Goal: Information Seeking & Learning: Learn about a topic

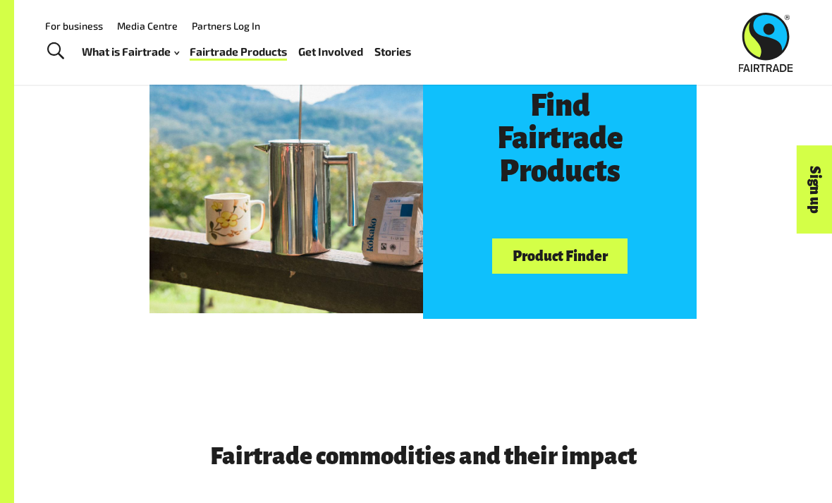
scroll to position [660, 0]
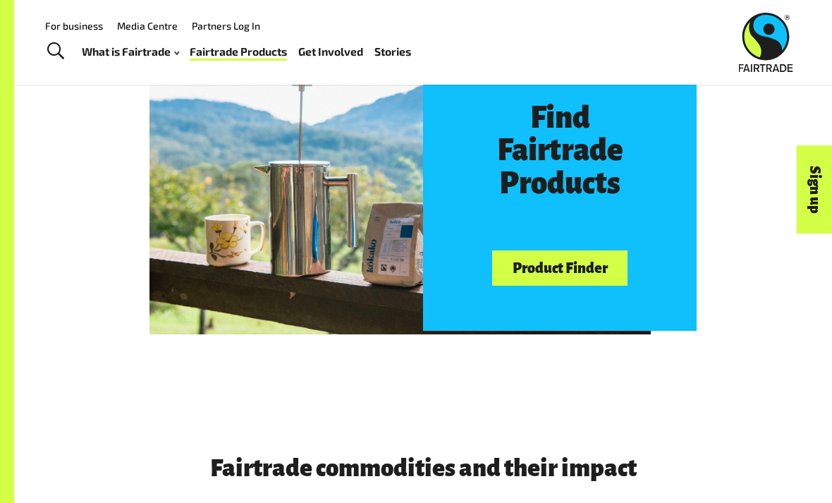
click at [587, 262] on link "Product Finder" at bounding box center [559, 268] width 135 height 36
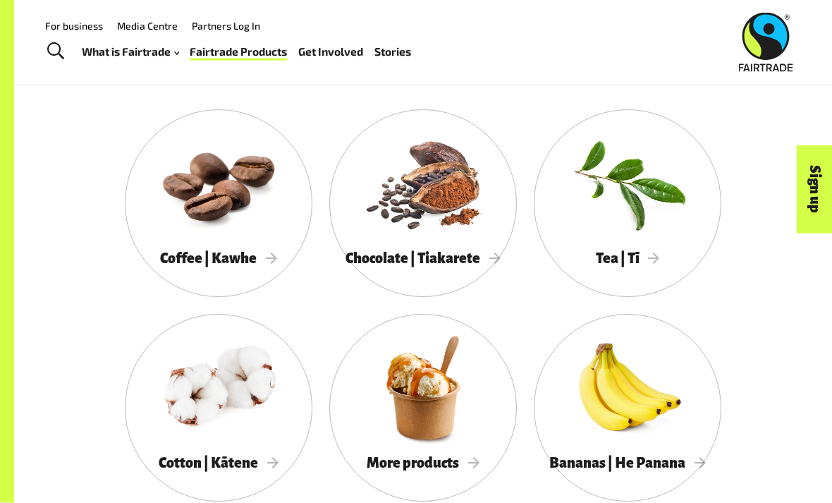
scroll to position [1065, 0]
click at [183, 181] on div at bounding box center [218, 183] width 187 height 122
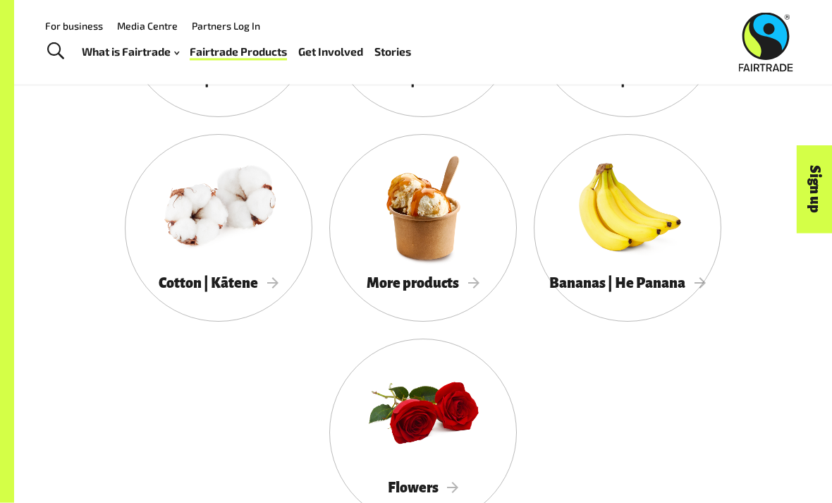
scroll to position [1245, 0]
click at [386, 260] on div at bounding box center [422, 208] width 187 height 122
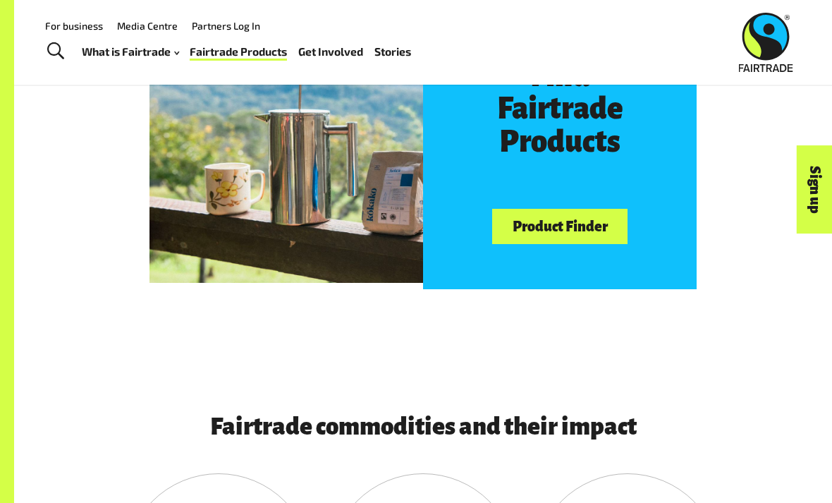
scroll to position [665, 0]
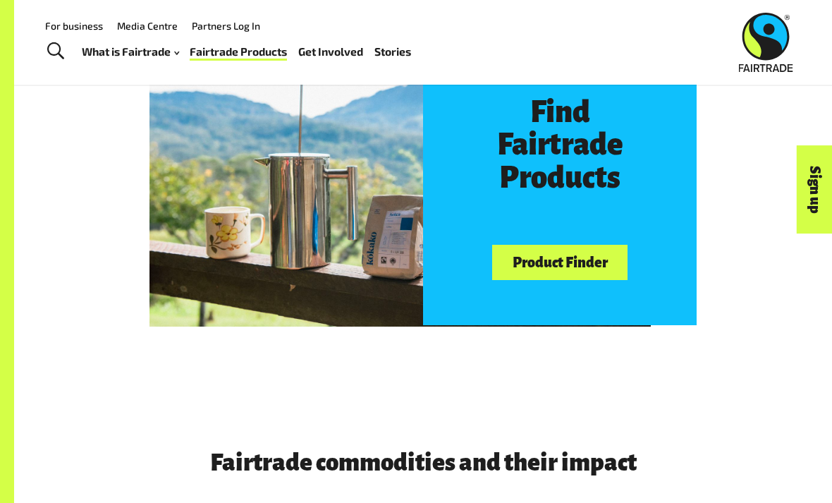
click at [594, 265] on link "Product Finder" at bounding box center [559, 263] width 135 height 36
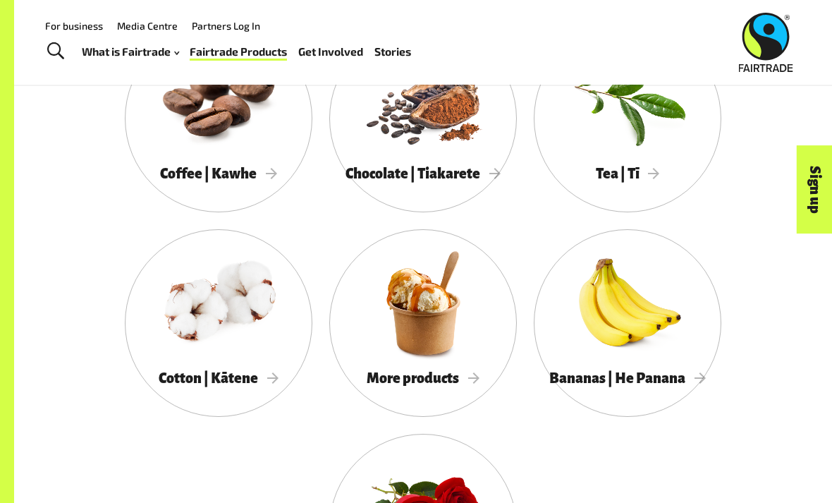
scroll to position [1148, 0]
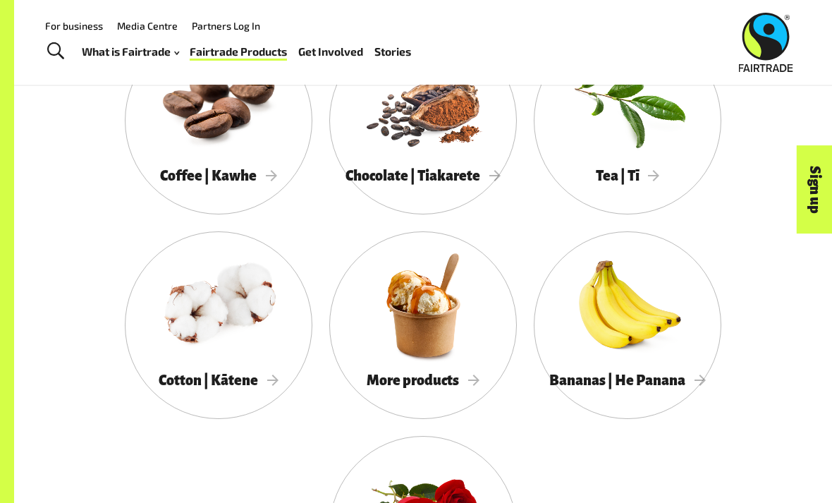
click at [233, 125] on div at bounding box center [218, 100] width 187 height 122
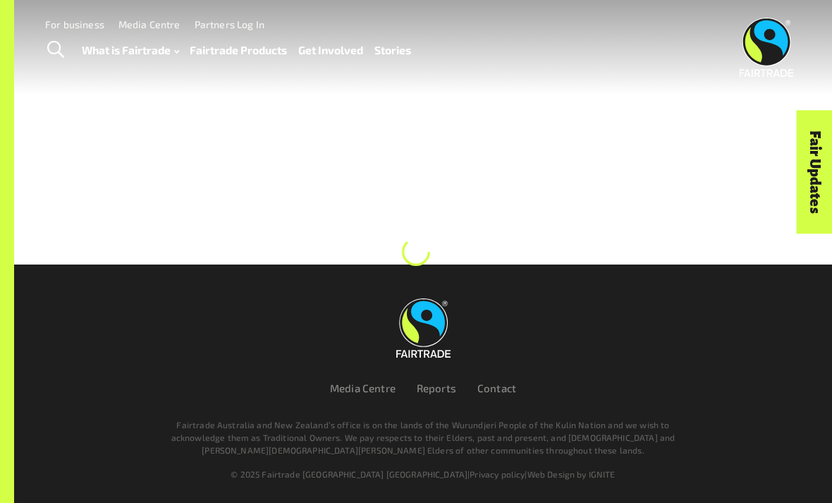
click at [823, 215] on link "Fair Updates" at bounding box center [815, 171] width 36 height 123
click at [769, 228] on div "Fair Updates" at bounding box center [734, 216] width 123 height 36
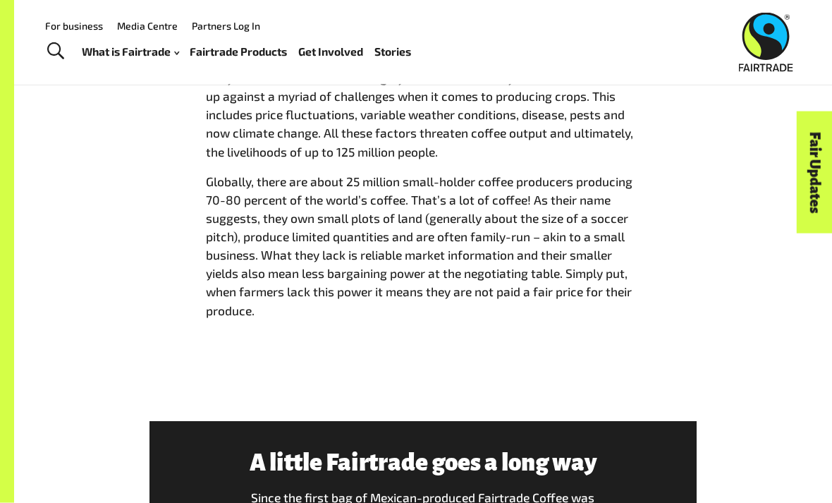
scroll to position [1494, 0]
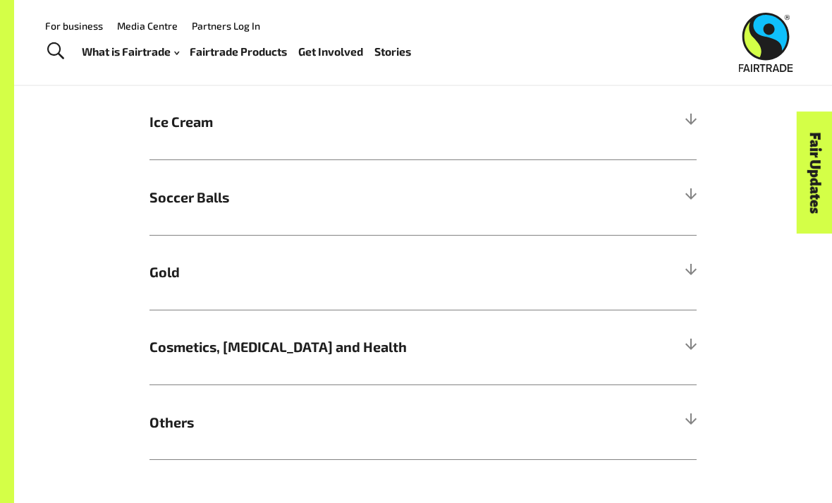
scroll to position [835, 0]
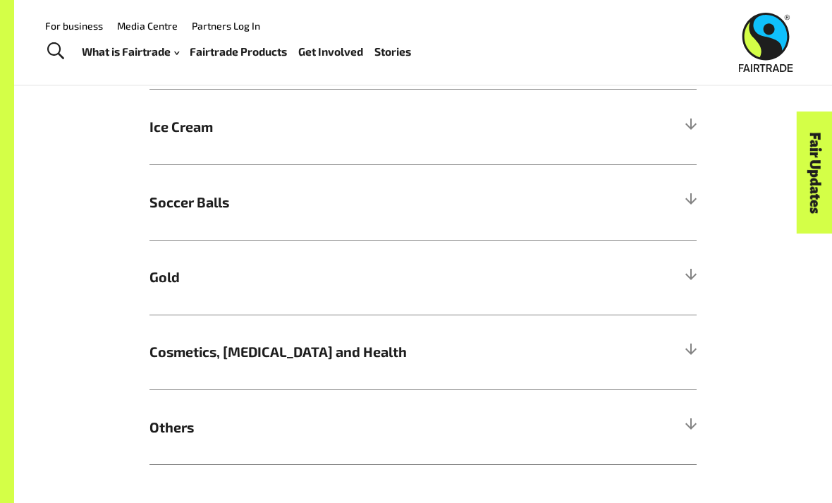
click at [696, 290] on h5 "Gold" at bounding box center [422, 277] width 547 height 75
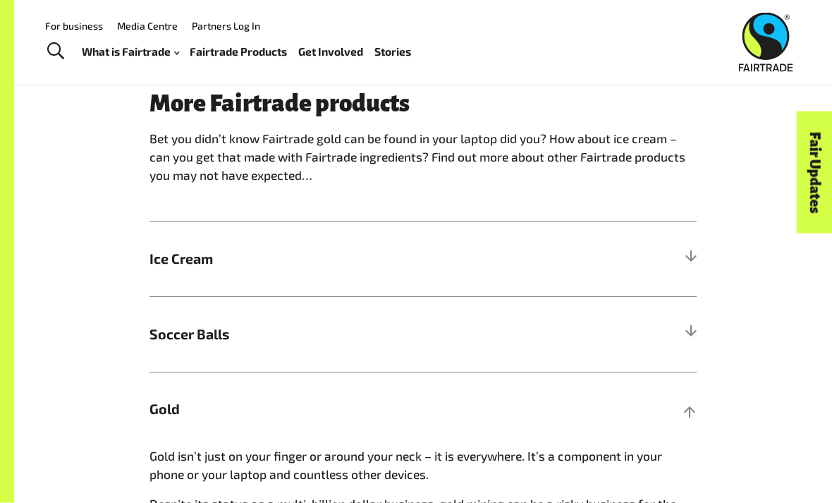
scroll to position [702, 0]
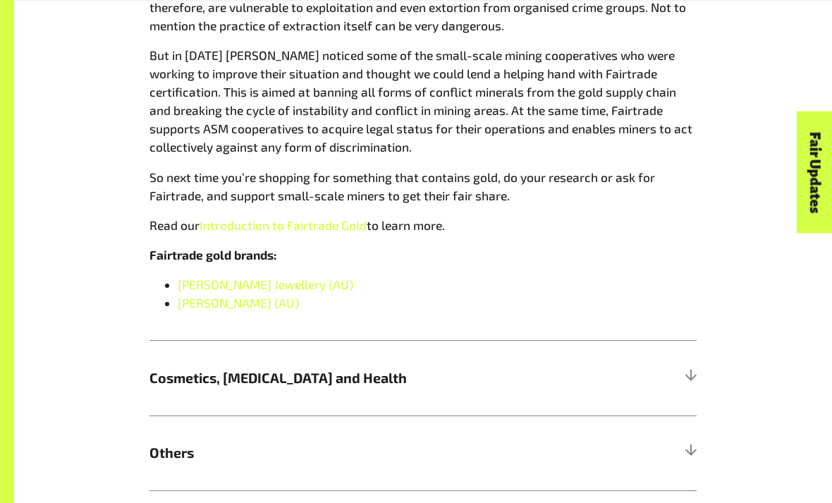
click at [623, 462] on h5 "Others" at bounding box center [422, 453] width 547 height 75
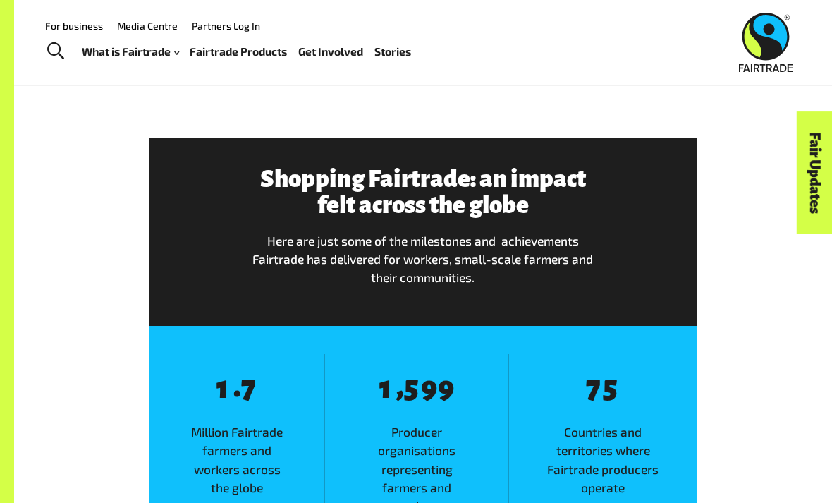
scroll to position [1891, 0]
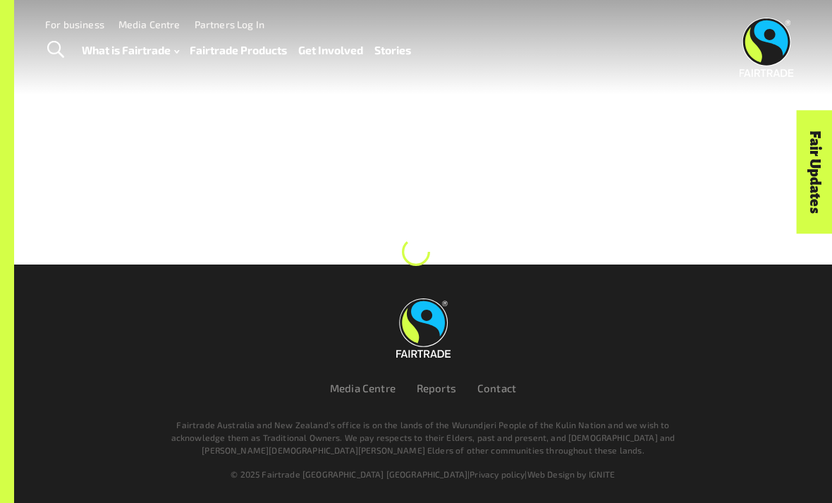
click at [481, 241] on div at bounding box center [416, 132] width 832 height 264
click at [445, 250] on div at bounding box center [416, 132] width 832 height 264
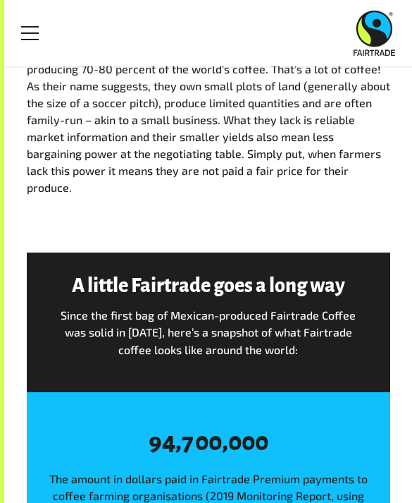
scroll to position [1979, 0]
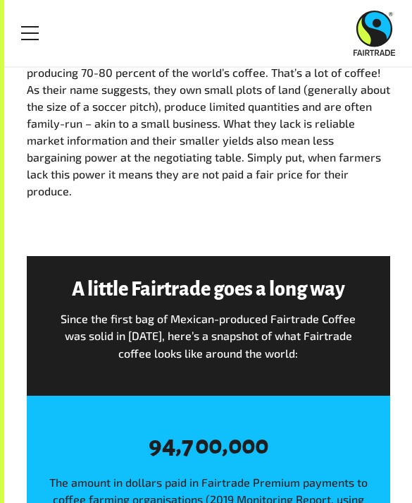
click at [316, 363] on div "A little Fairtrade goes a long way Since the first bag of Mexican-produced Fair…" at bounding box center [209, 325] width 364 height 139
click at [168, 207] on div "How much can a little bean take Did you know that coffee is a highly volatile c…" at bounding box center [208, 56] width 408 height 353
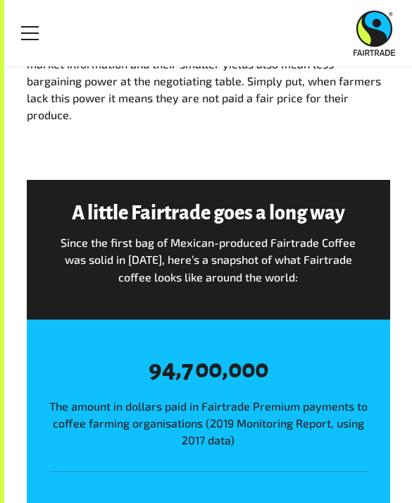
scroll to position [2054, 0]
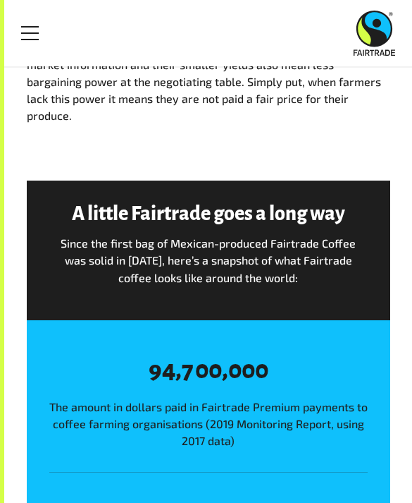
click at [8, 230] on div "A little Fairtrade goes a long way Since the first bag of Mexican-produced Fair…" at bounding box center [208, 444] width 408 height 573
click at [66, 94] on span "Globally, there are about 25 million small-holder coffee producers producing 70…" at bounding box center [209, 47] width 364 height 149
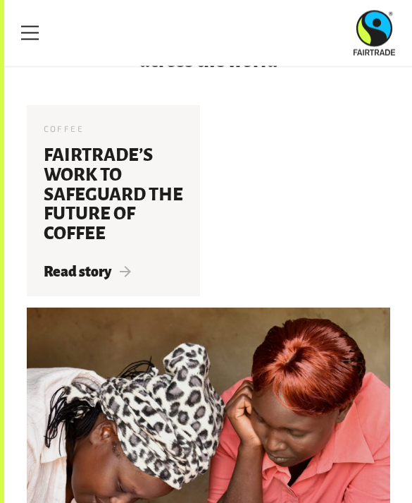
scroll to position [2779, 0]
click at [107, 149] on h3 "Fairtrade’s Work To Safeguard The Future Of Coffee" at bounding box center [114, 195] width 140 height 99
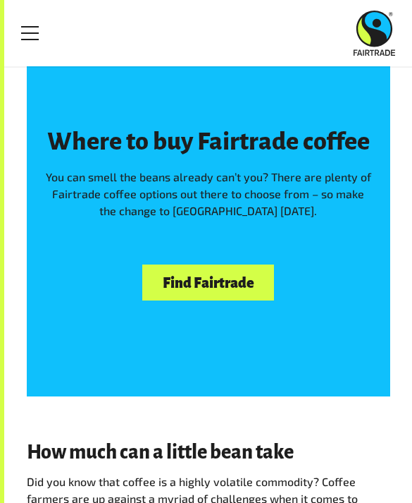
scroll to position [1081, 0]
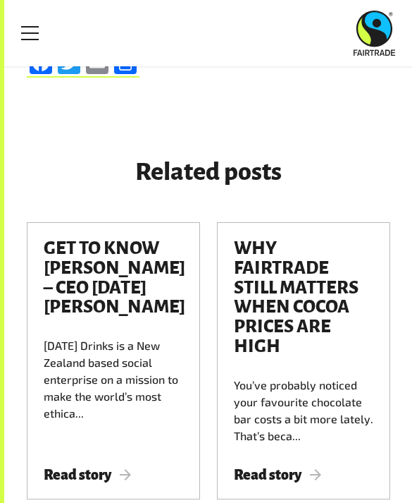
scroll to position [1576, 0]
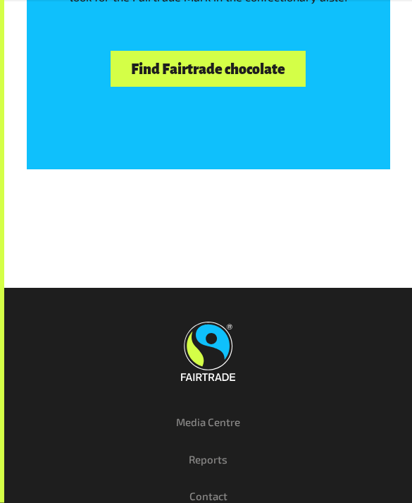
scroll to position [3817, 0]
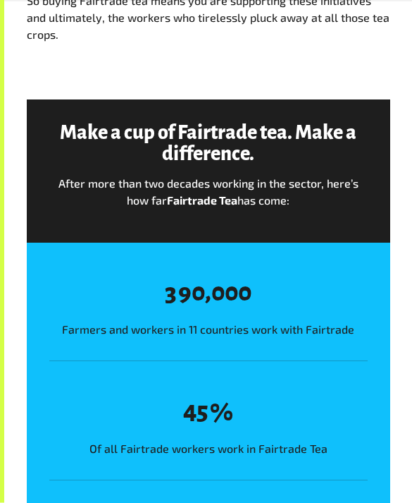
scroll to position [1171, 0]
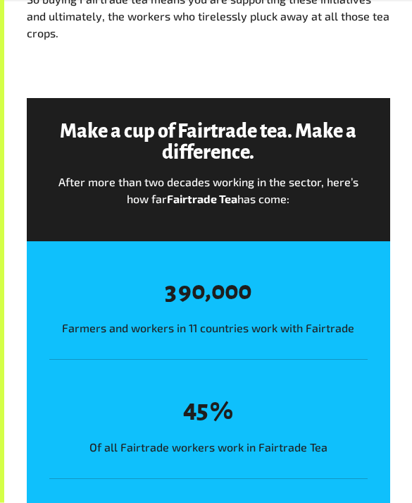
click at [122, 99] on div "Make a cup of Fairtrade tea. Make a difference. After more than two decades wor…" at bounding box center [209, 170] width 364 height 143
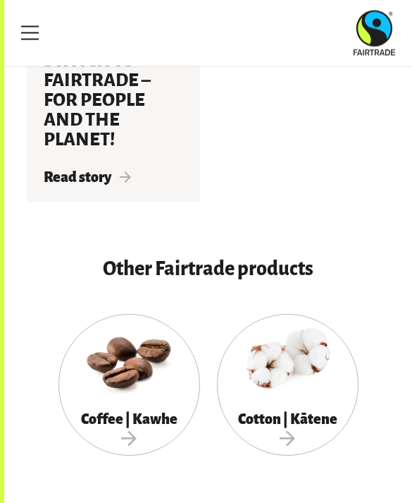
scroll to position [2507, 0]
click at [97, 390] on div at bounding box center [130, 360] width 142 height 92
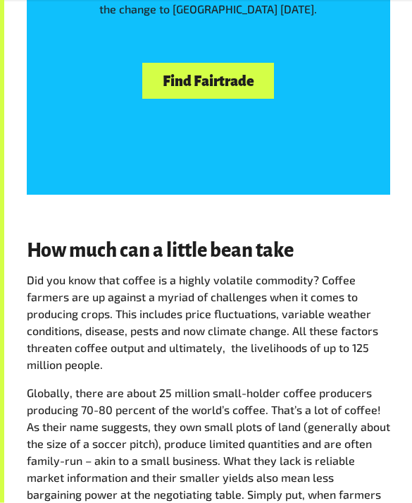
scroll to position [1643, 0]
